Goal: Communication & Community: Ask a question

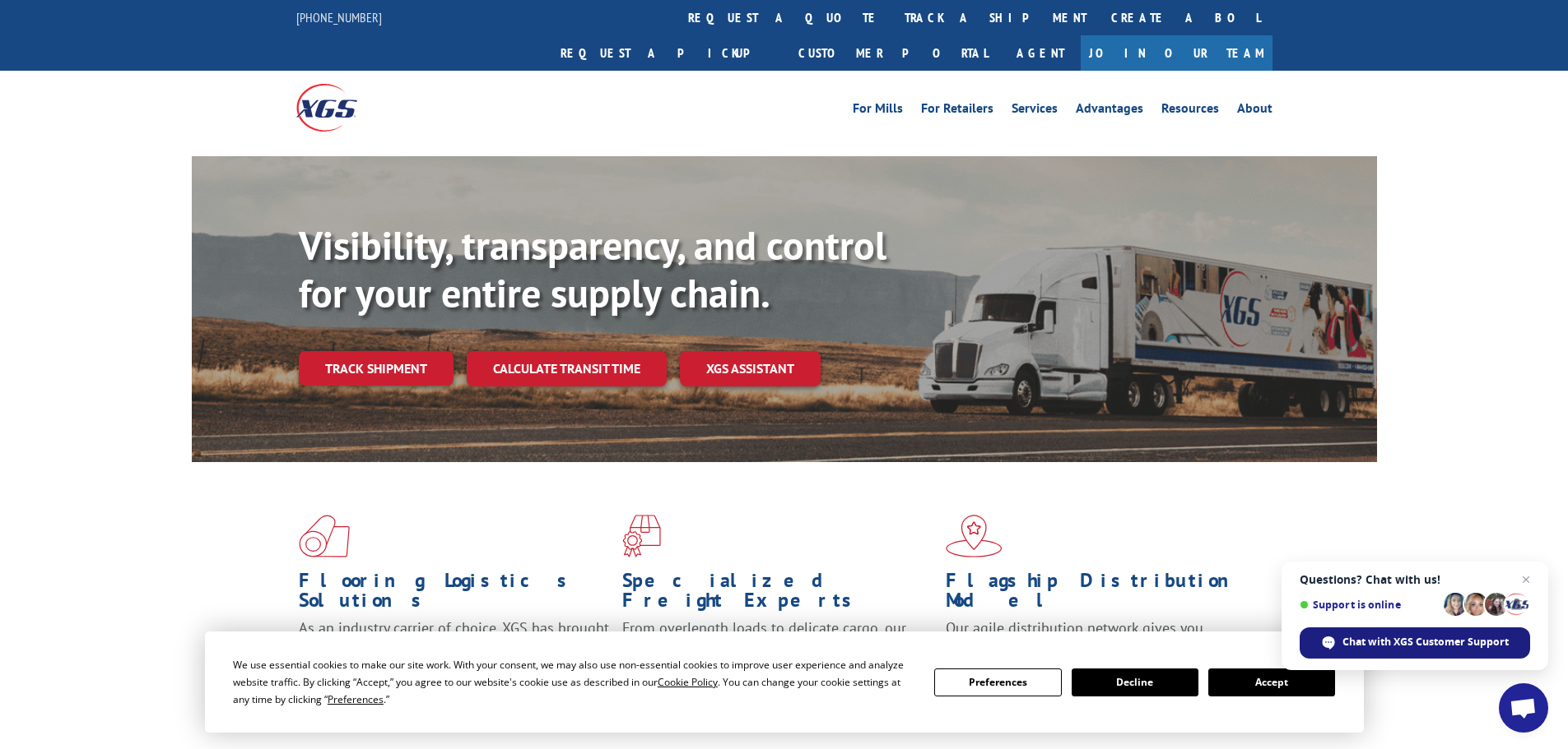
click at [1428, 636] on span "Chat with XGS Customer Support" at bounding box center [1425, 643] width 166 height 15
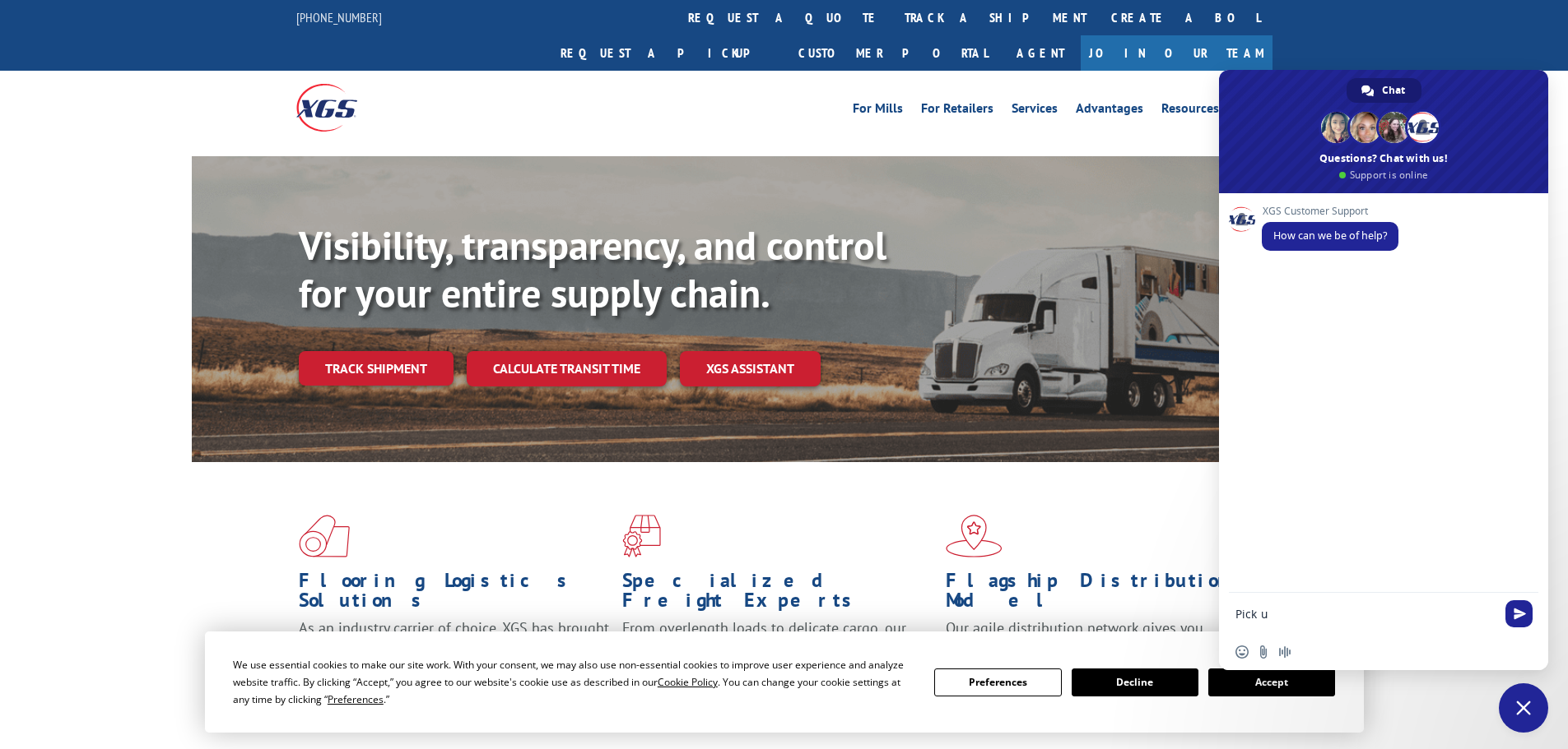
type textarea "Pick up"
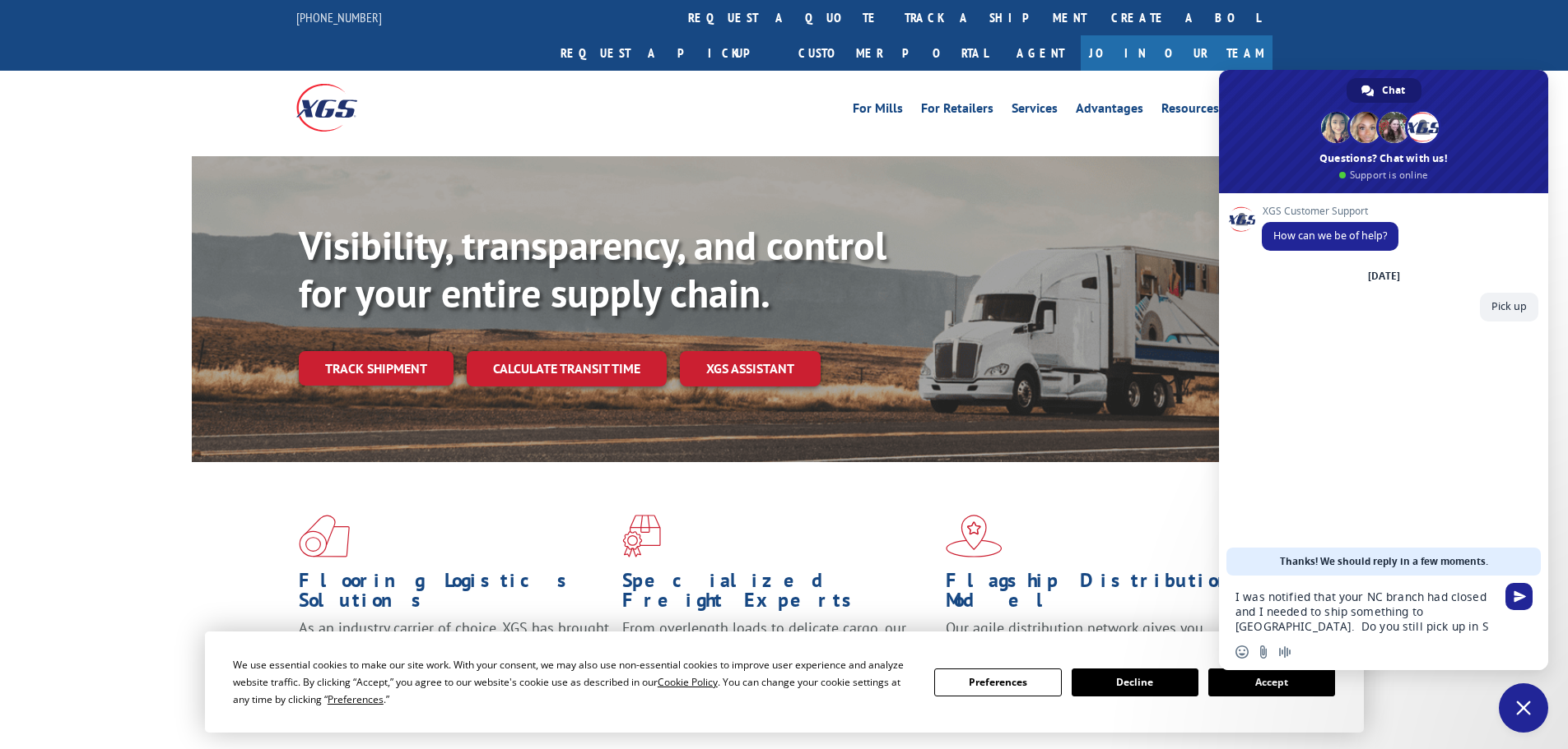
type textarea "I was notified that your NC branch had closed and I needed to ship something to…"
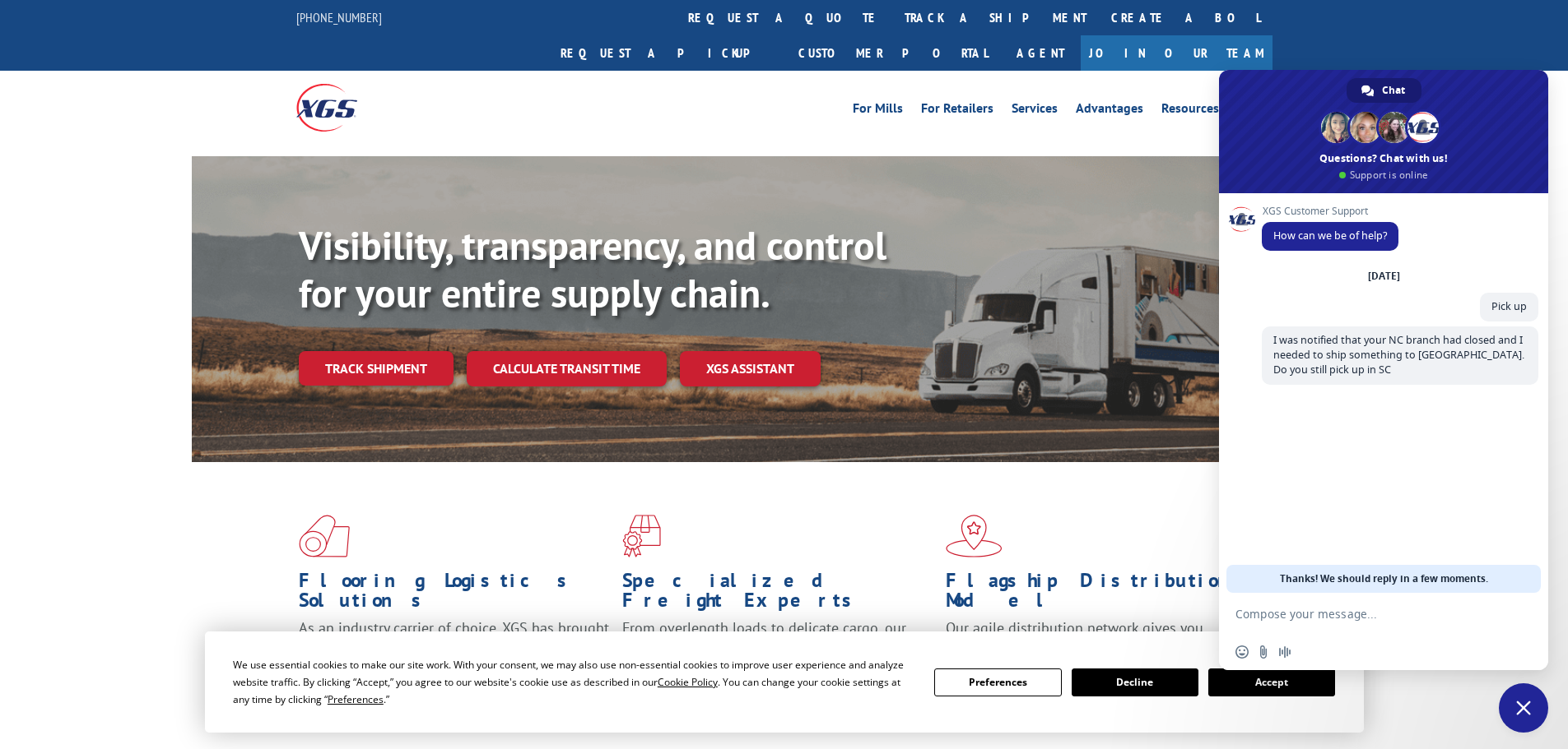
click at [1282, 682] on button "Accept" at bounding box center [1271, 683] width 127 height 28
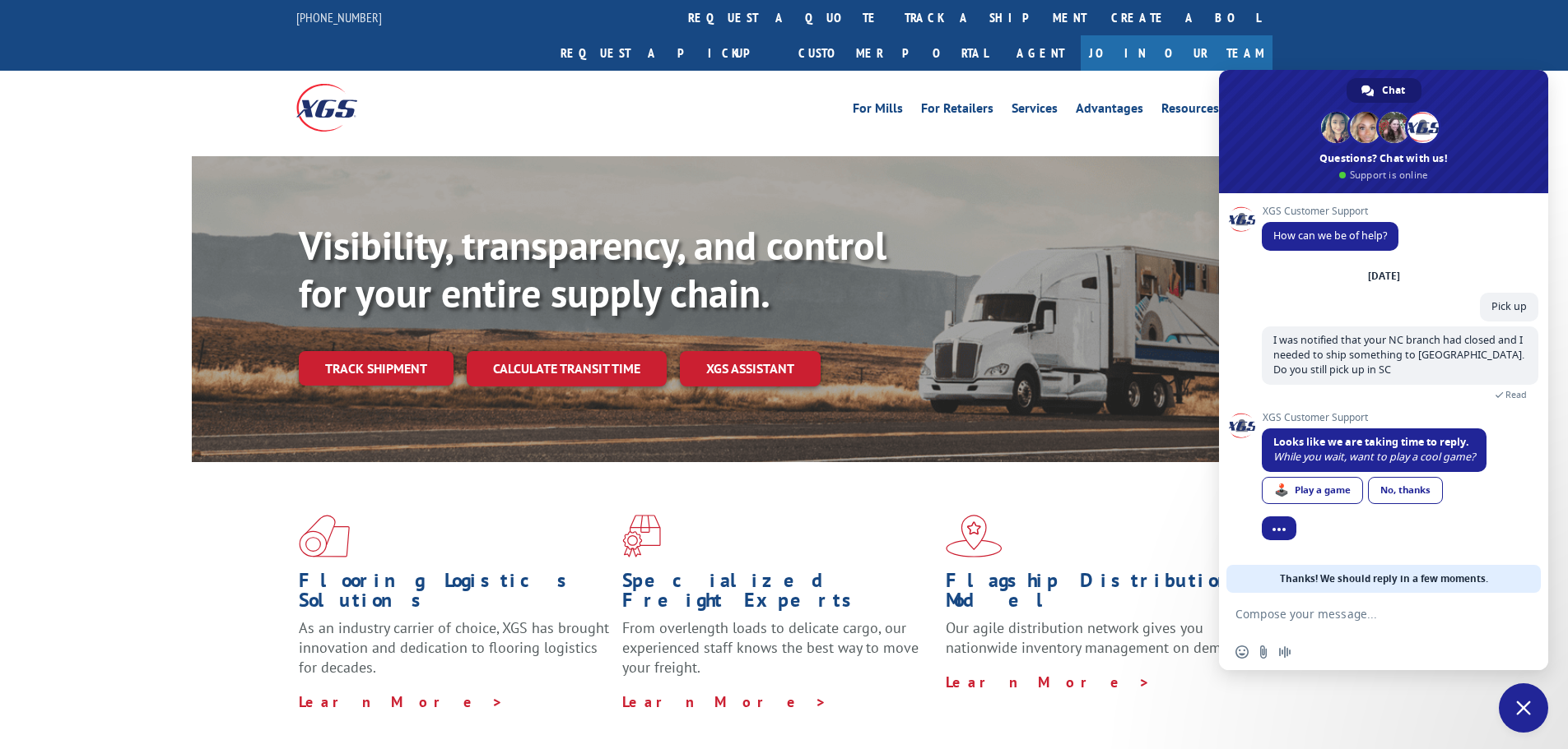
click at [1405, 501] on div "No, thanks" at bounding box center [1406, 491] width 75 height 28
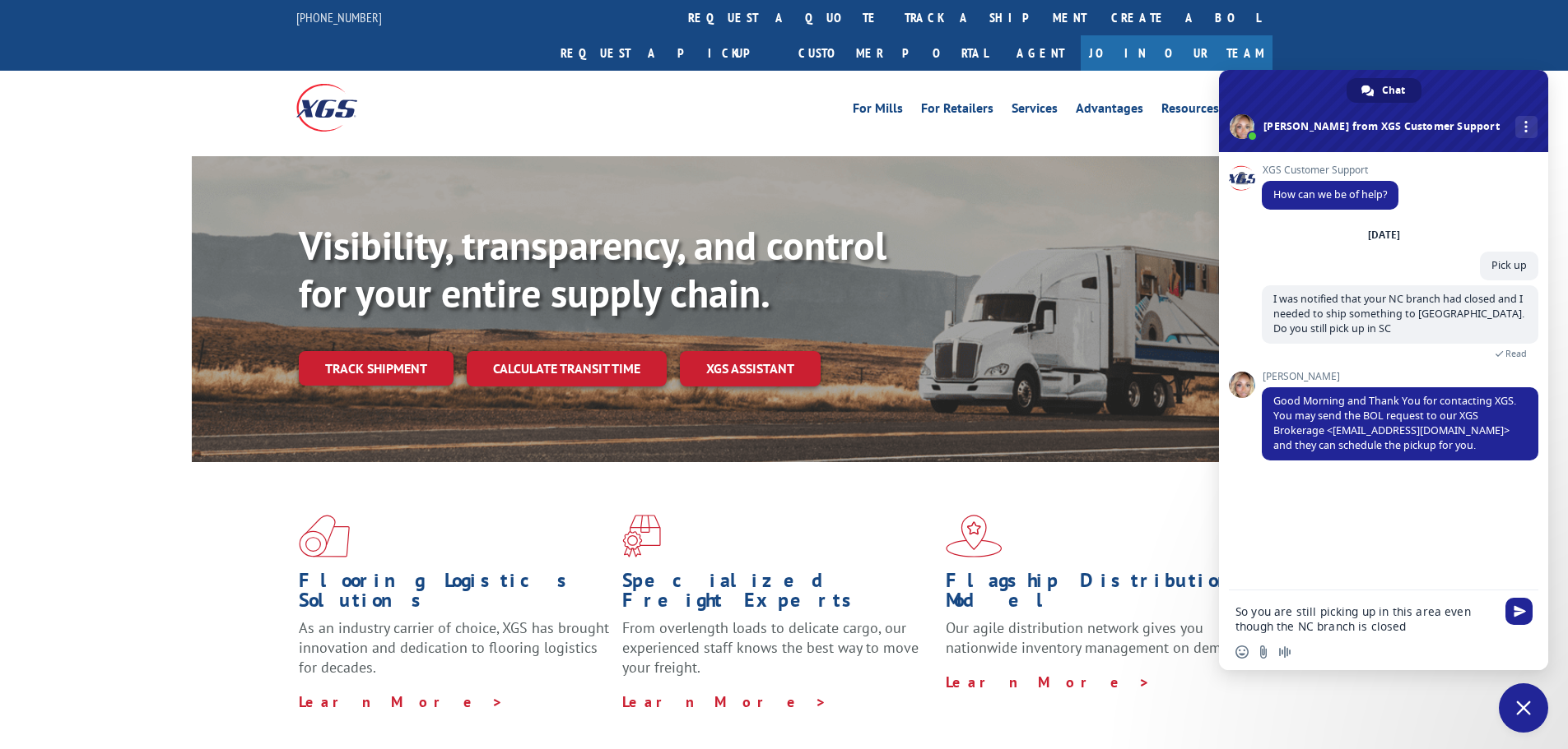
type textarea "So you are still picking up in this area even though the NC branch is closed?"
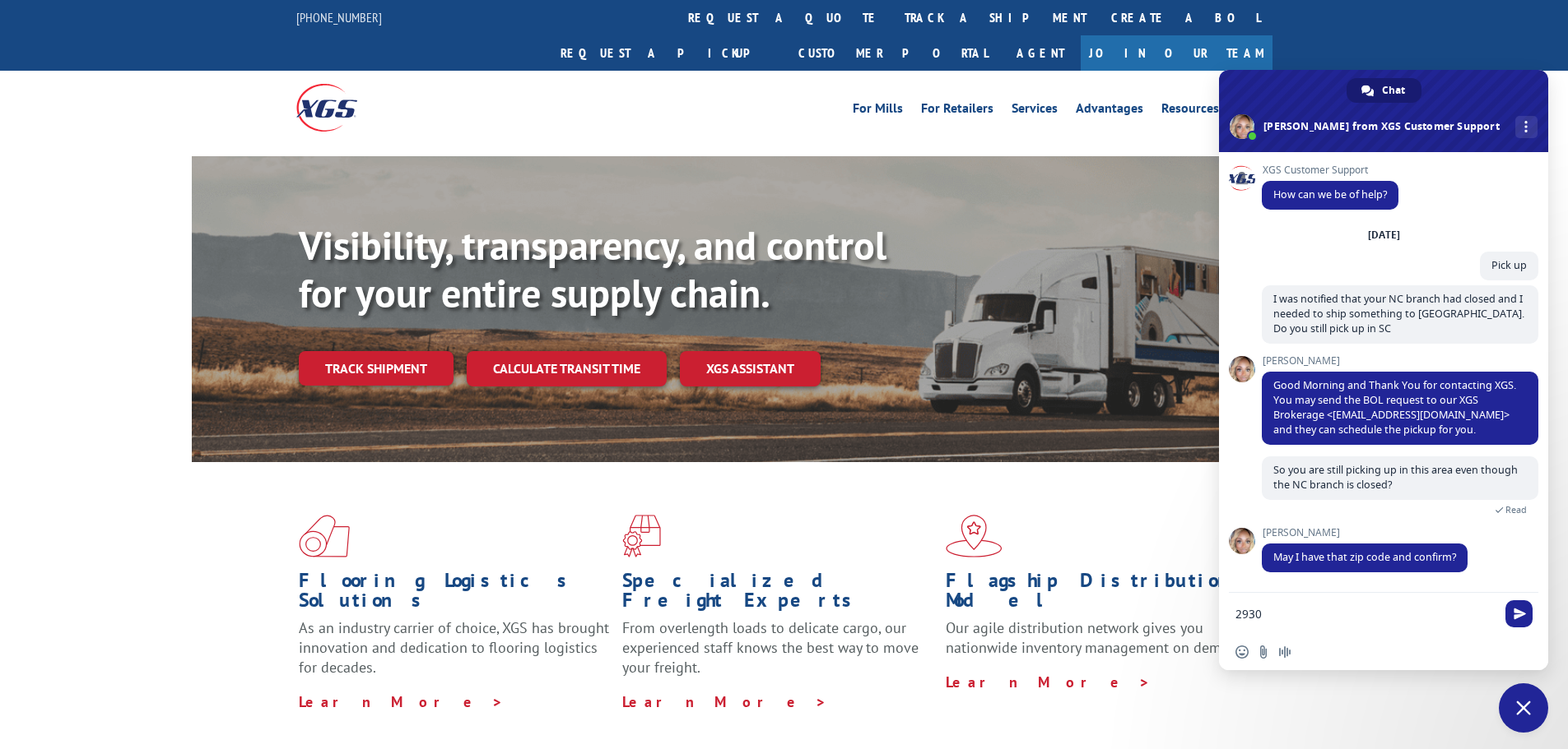
type textarea "29306"
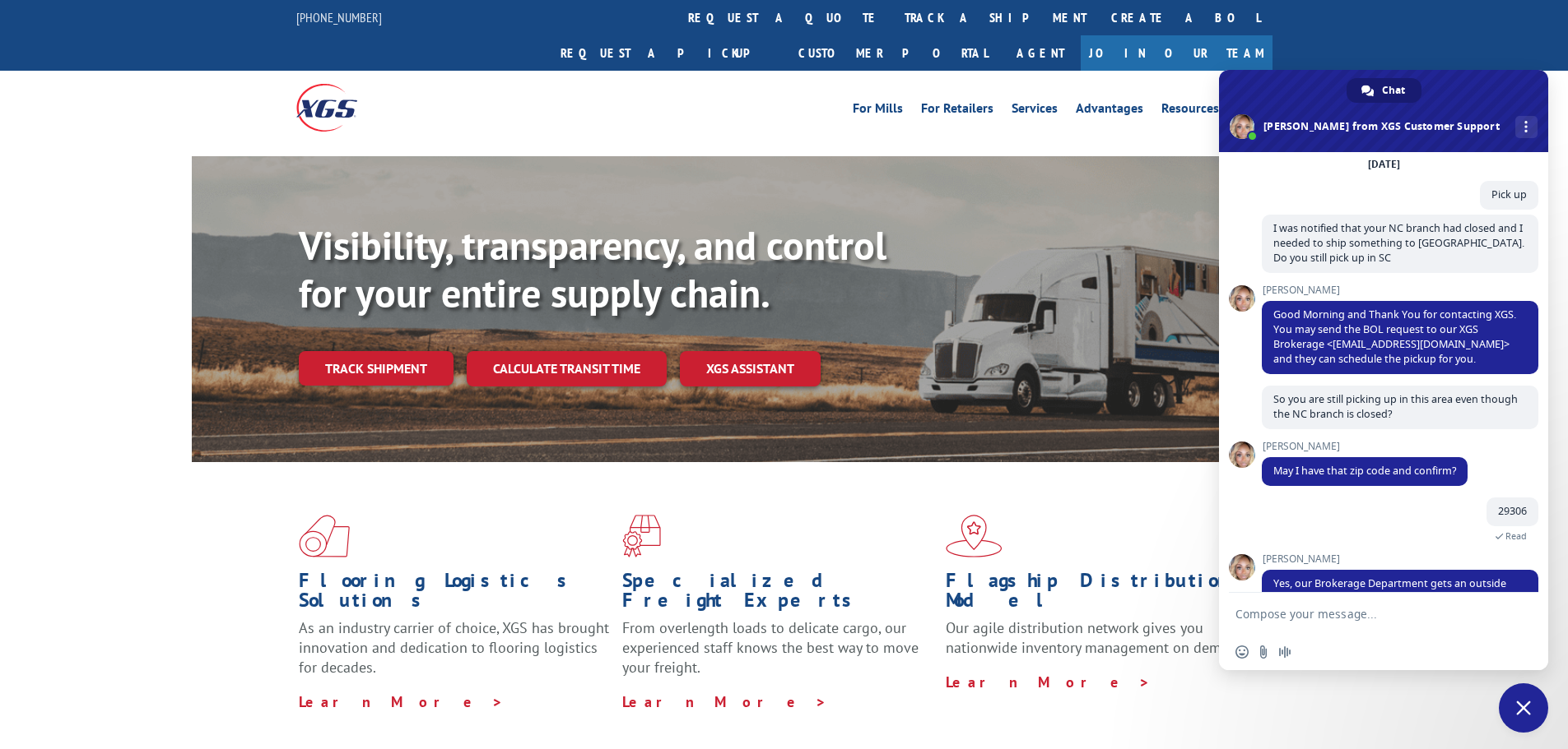
scroll to position [110, 0]
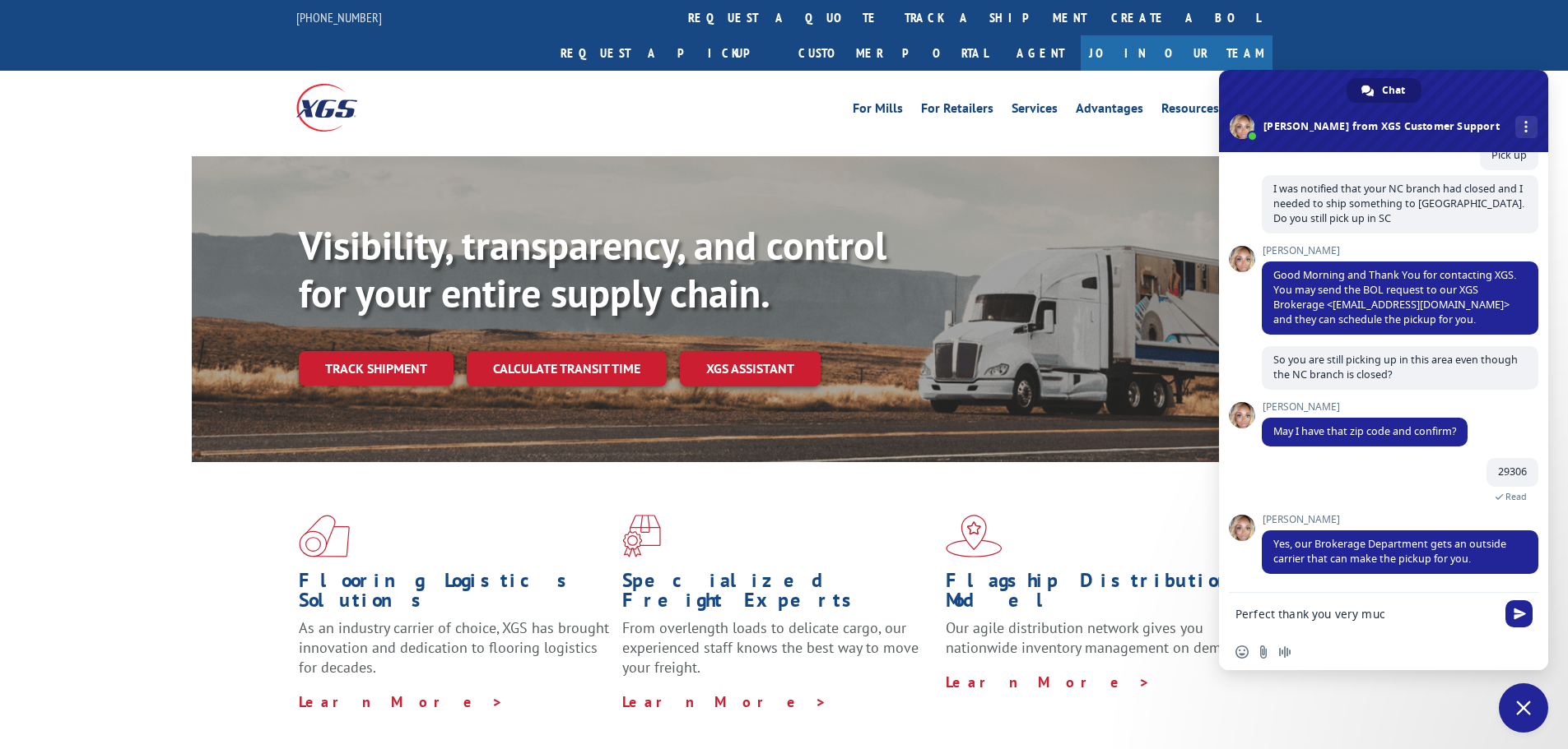
type textarea "Perfect thank you very much"
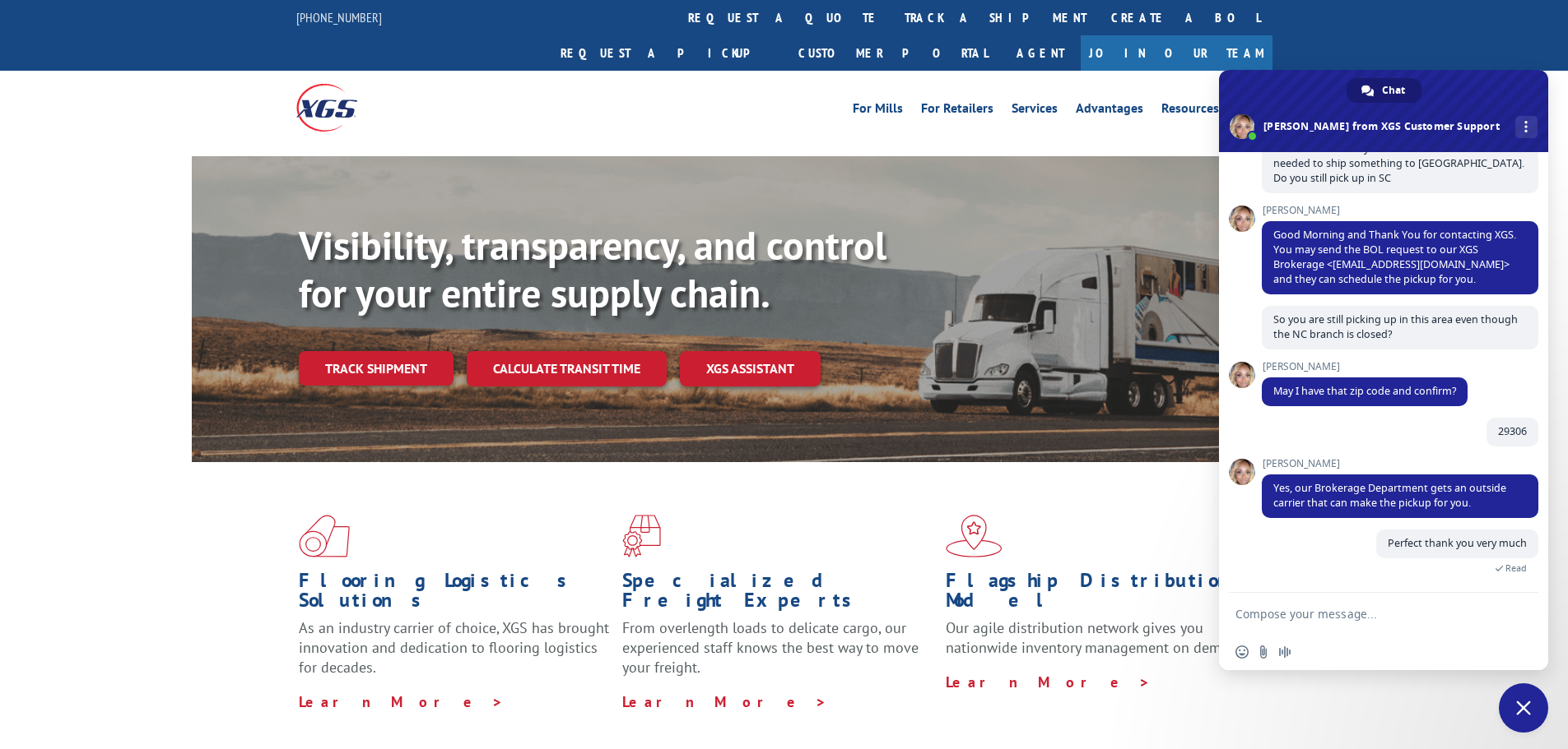
scroll to position [316, 0]
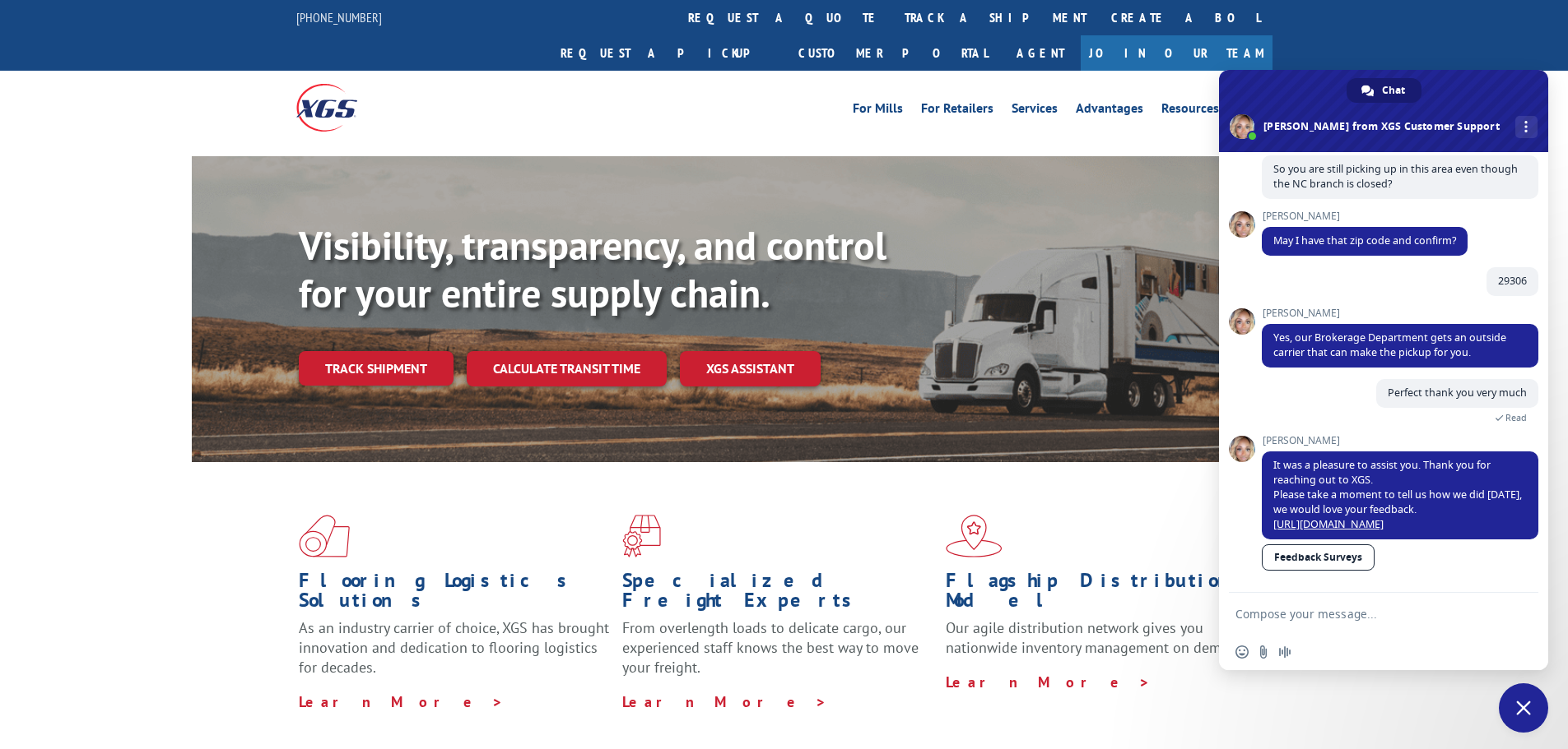
click at [1327, 550] on link "Feedback Surveys" at bounding box center [1318, 558] width 113 height 27
drag, startPoint x: 1532, startPoint y: 707, endPoint x: 1509, endPoint y: 682, distance: 34.0
click at [1532, 706] on span "Close chat" at bounding box center [1524, 708] width 50 height 50
